Goal: Find specific page/section: Find specific page/section

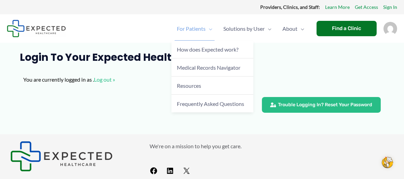
click at [193, 29] on span "For Patients" at bounding box center [191, 29] width 29 height 24
